Goal: Task Accomplishment & Management: Manage account settings

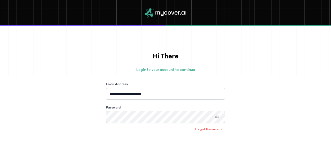
scroll to position [46, 0]
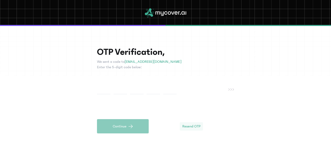
click at [196, 128] on span "Resend OTP" at bounding box center [191, 125] width 18 height 5
drag, startPoint x: 103, startPoint y: 89, endPoint x: 110, endPoint y: 86, distance: 7.8
click at [103, 89] on input "text" at bounding box center [103, 89] width 13 height 10
type input "*"
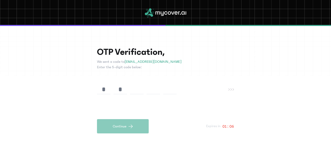
type input "*"
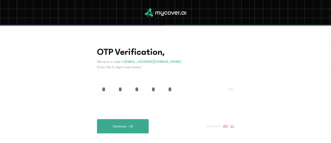
type input "*"
